Goal: Task Accomplishment & Management: Manage account settings

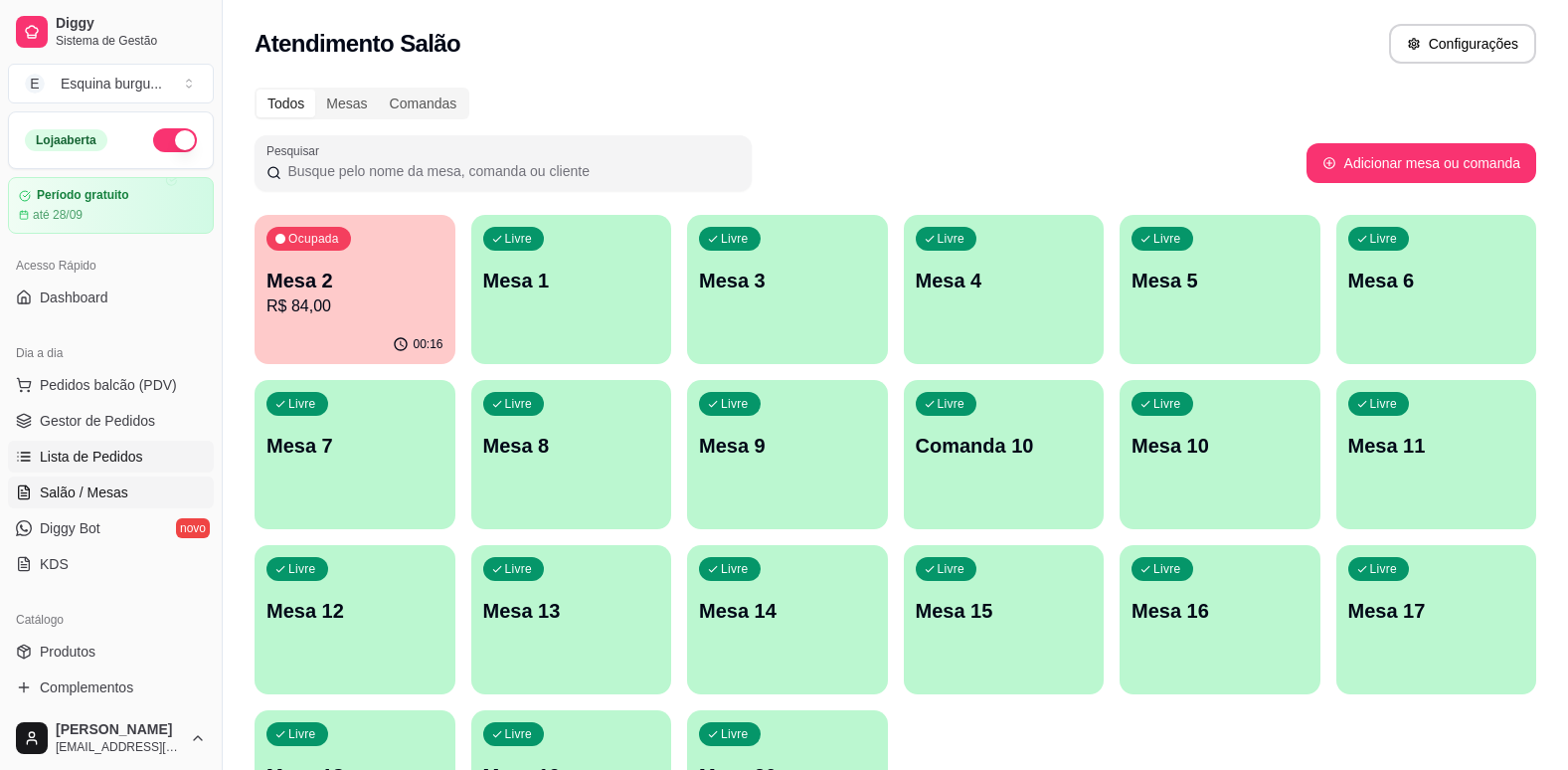
drag, startPoint x: 0, startPoint y: 0, endPoint x: 134, endPoint y: 455, distance: 474.3
click at [134, 455] on span "Lista de Pedidos" at bounding box center [92, 456] width 104 height 20
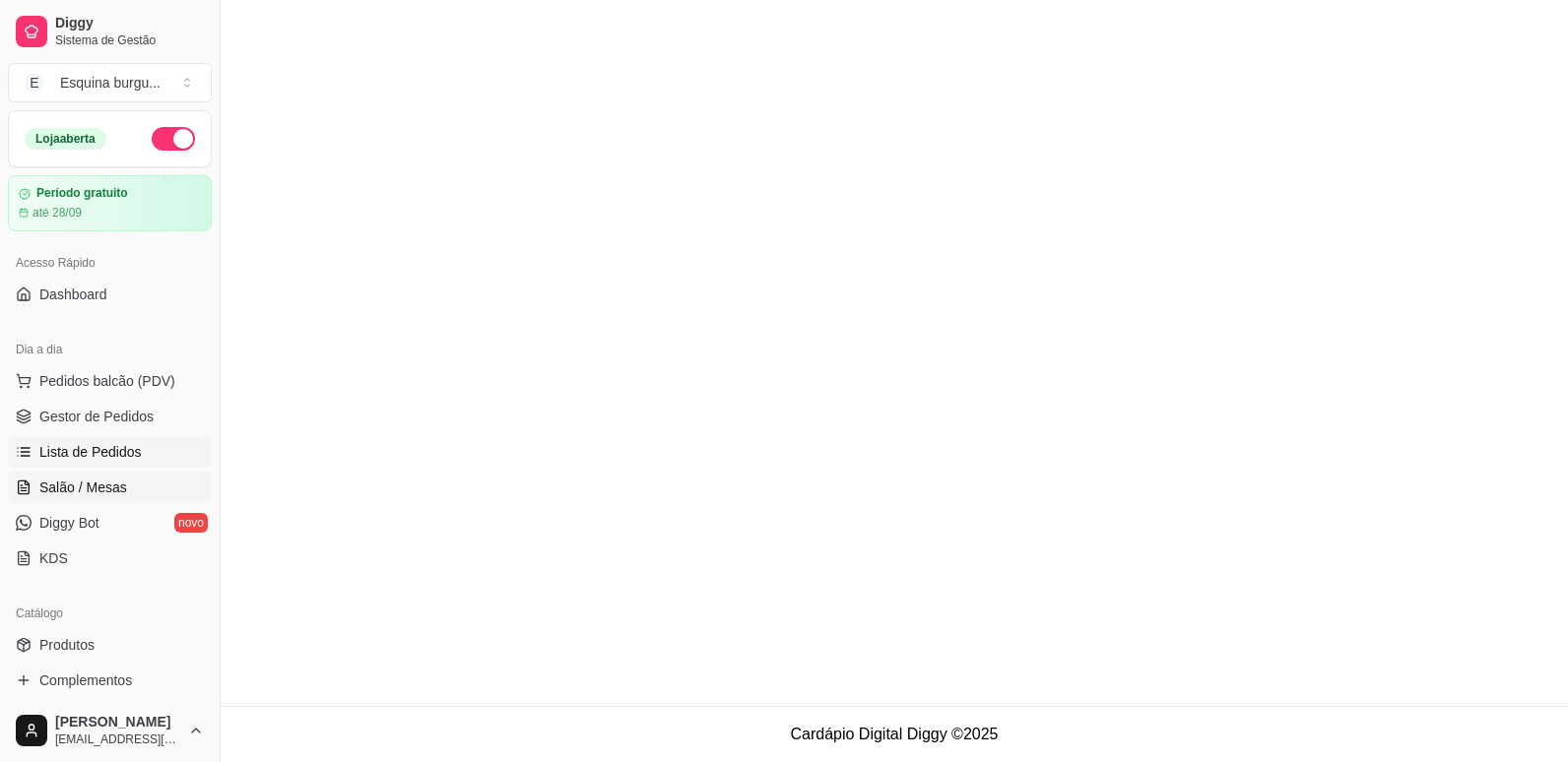
click at [134, 479] on link "Salão / Mesas" at bounding box center [109, 487] width 204 height 32
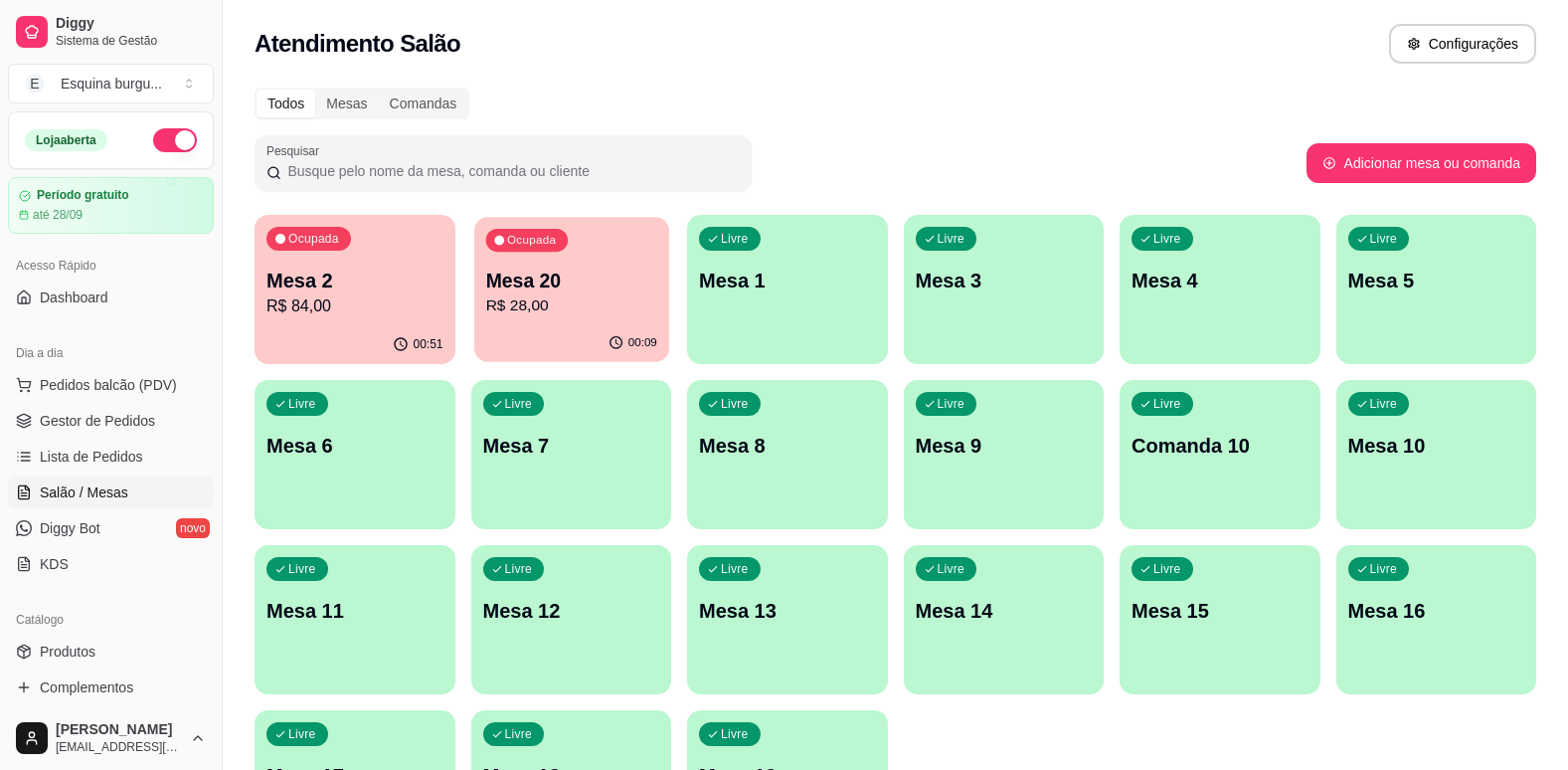
click at [538, 312] on p "R$ 28,00" at bounding box center [570, 306] width 171 height 23
click at [147, 452] on link "Lista de Pedidos" at bounding box center [111, 456] width 206 height 32
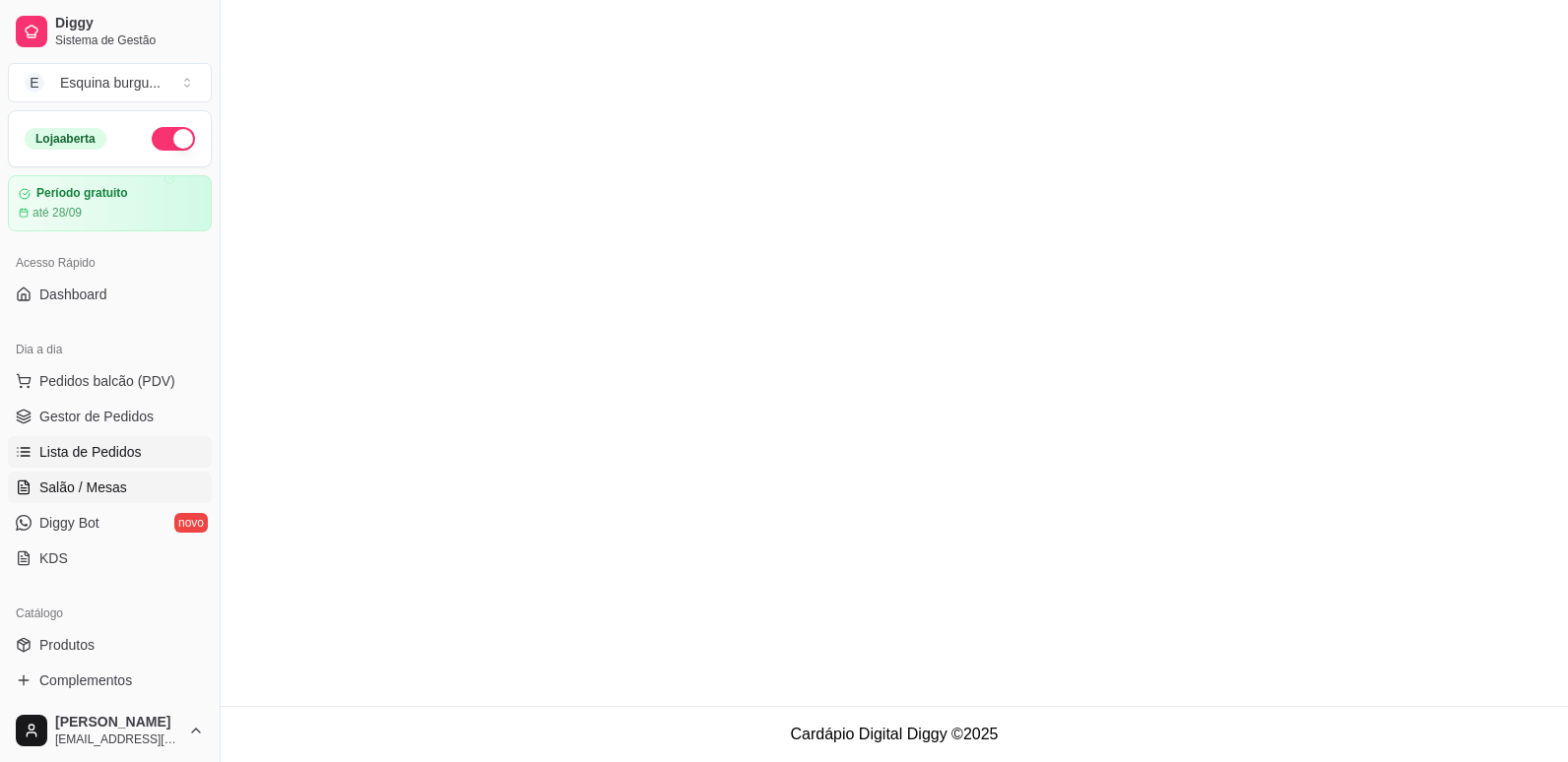
click at [134, 482] on link "Salão / Mesas" at bounding box center [109, 487] width 204 height 32
